Goal: Information Seeking & Learning: Learn about a topic

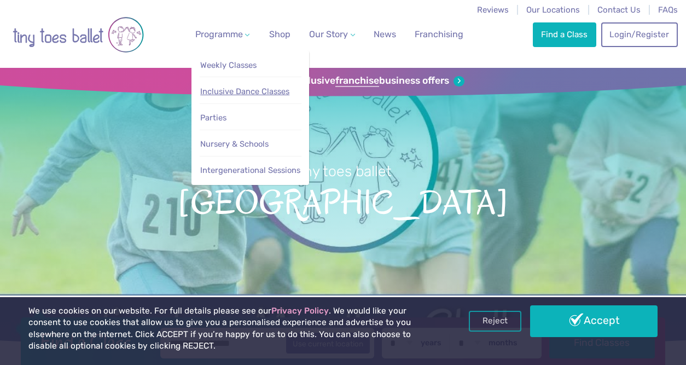
click at [220, 92] on span "Inclusive Dance Classes" at bounding box center [244, 91] width 89 height 10
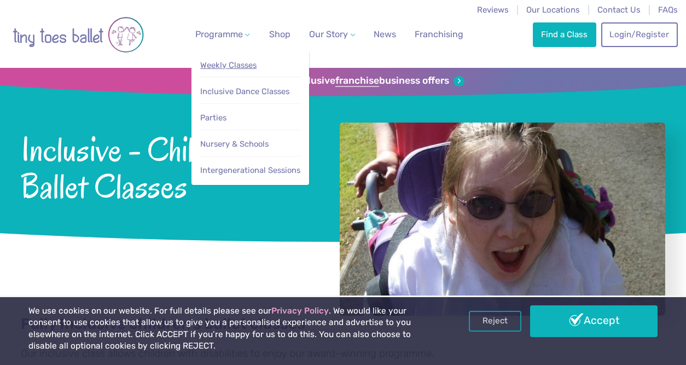
click at [231, 66] on span "Weekly Classes" at bounding box center [228, 65] width 56 height 10
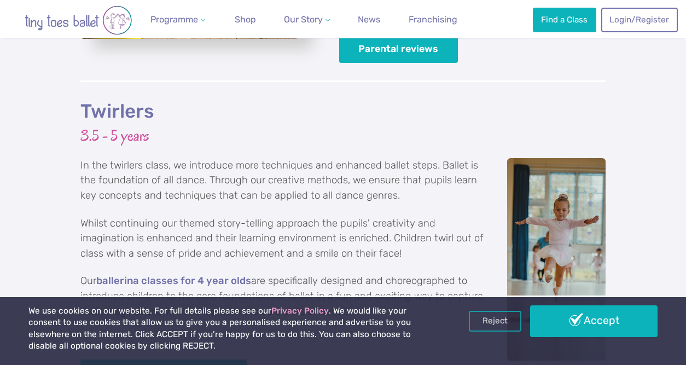
scroll to position [1887, 0]
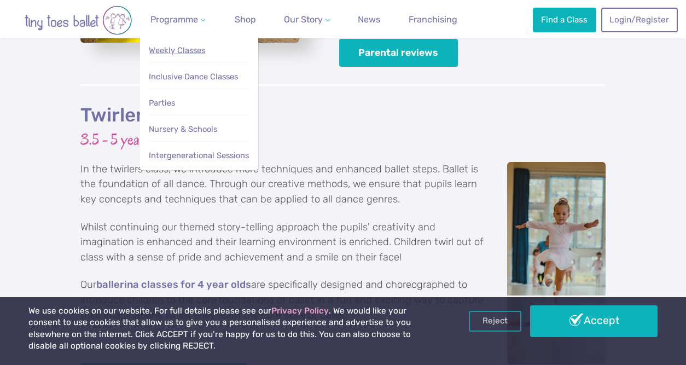
click at [189, 50] on span "Weekly Classes" at bounding box center [177, 50] width 56 height 10
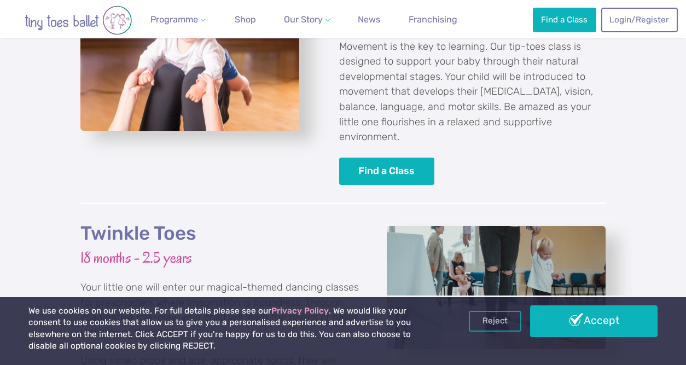
scroll to position [1110, 0]
